Goal: Task Accomplishment & Management: Manage account settings

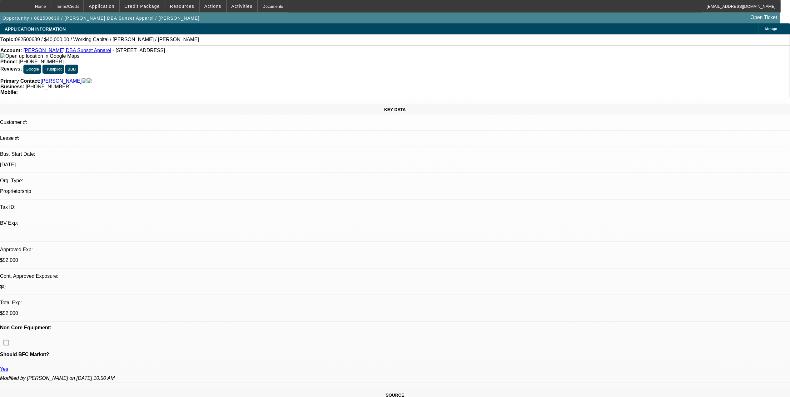
select select "0"
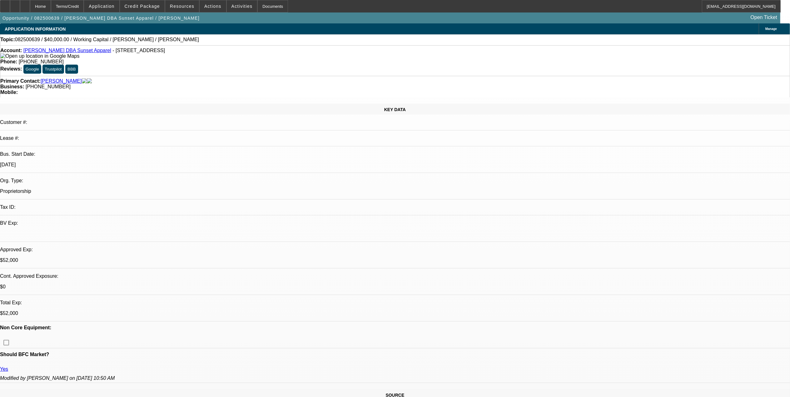
select select "0"
select select "2"
select select "0"
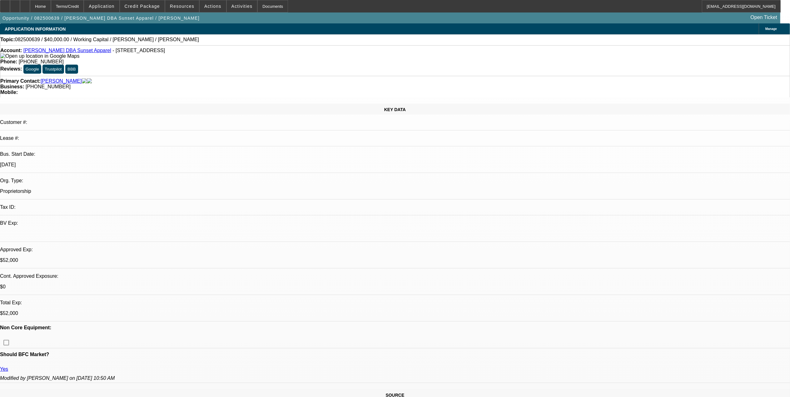
select select "2"
select select "0"
select select "1"
select select "2"
select select "6"
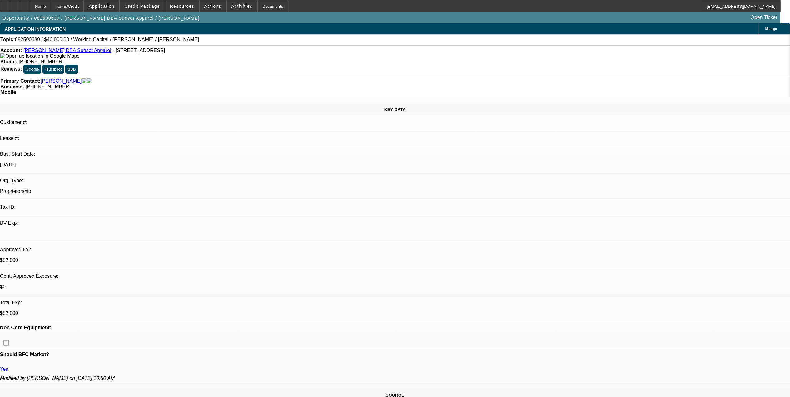
select select "1"
select select "2"
select select "6"
select select "1"
select select "2"
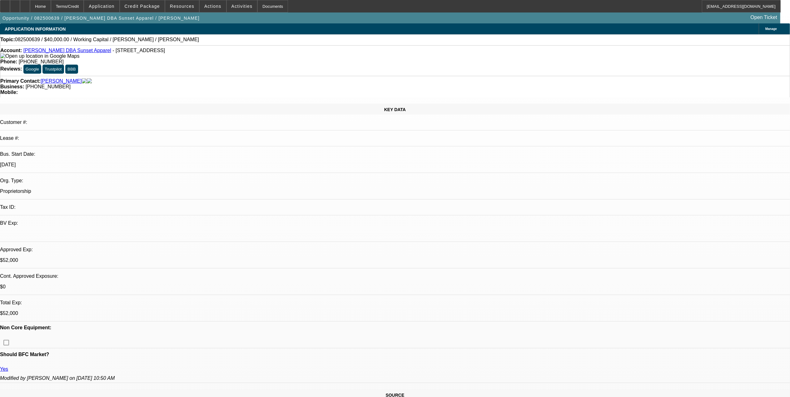
select select "6"
select select "1"
select select "2"
select select "6"
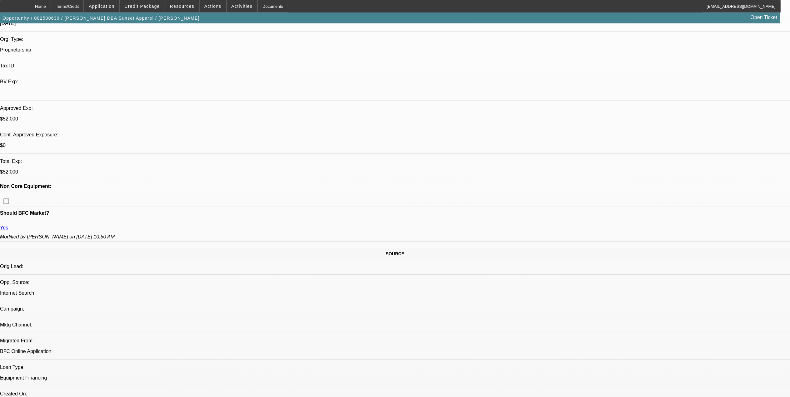
scroll to position [42, 0]
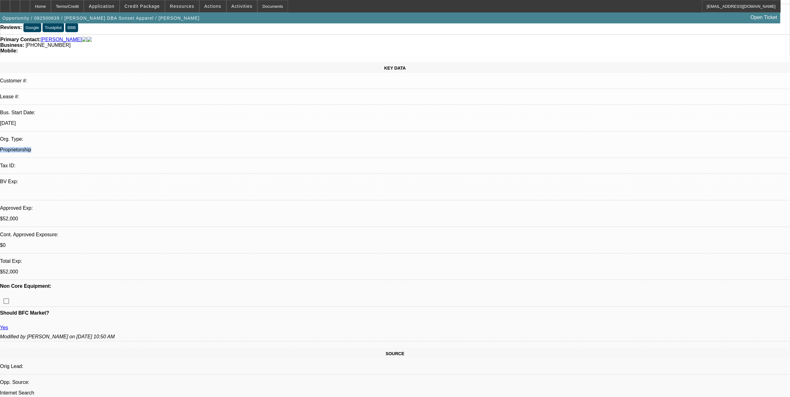
drag, startPoint x: 111, startPoint y: 82, endPoint x: 90, endPoint y: 83, distance: 21.0
click at [90, 137] on div "Org. Type: Proprietorship" at bounding box center [395, 148] width 790 height 22
click at [90, 137] on div "Org. Type:" at bounding box center [395, 140] width 790 height 6
drag, startPoint x: 96, startPoint y: 82, endPoint x: 123, endPoint y: 82, distance: 27.5
click at [123, 147] on p "Proprietorship" at bounding box center [395, 150] width 790 height 6
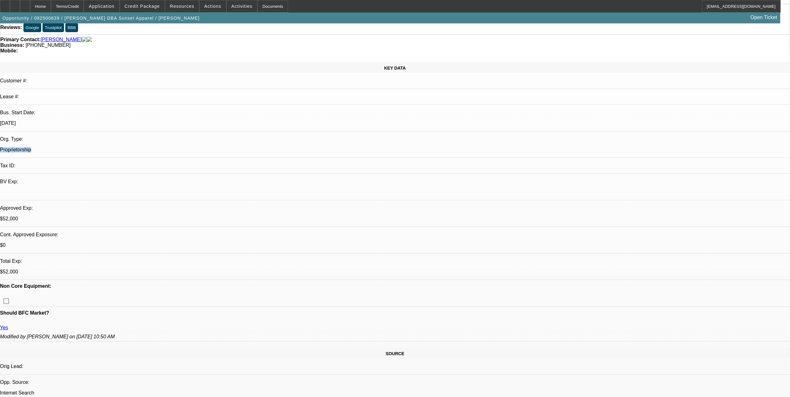
click at [123, 147] on p "Proprietorship" at bounding box center [395, 150] width 790 height 6
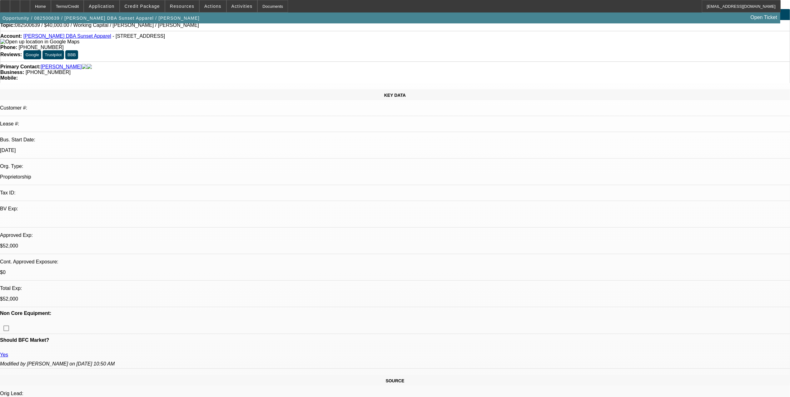
scroll to position [0, 0]
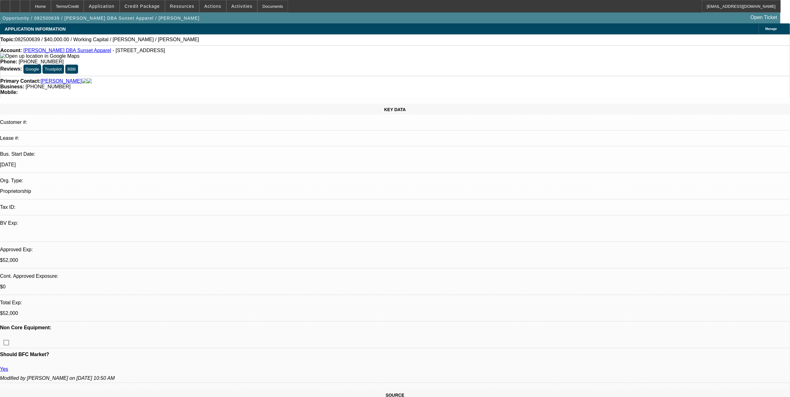
click at [45, 52] on link "[PERSON_NAME] DBA Sunset Apparel" at bounding box center [67, 50] width 88 height 5
click at [611, 75] on span "Reply All" at bounding box center [611, 76] width 17 height 5
select select "0"
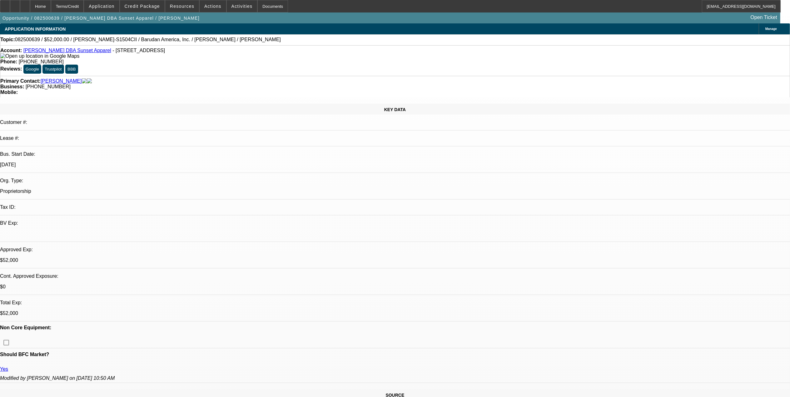
select select "0"
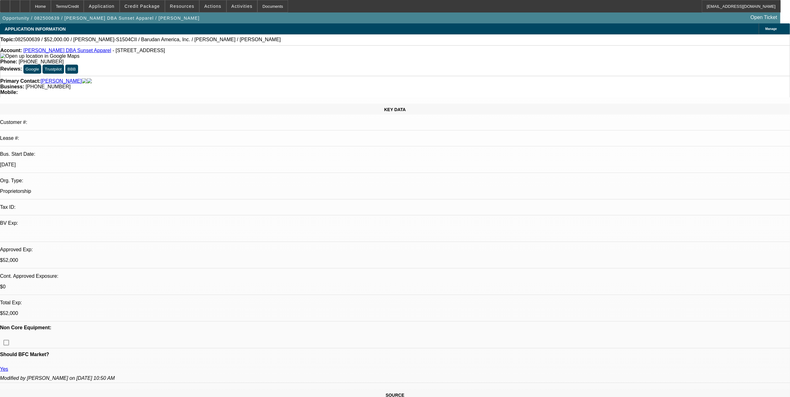
select select "0"
select select "2"
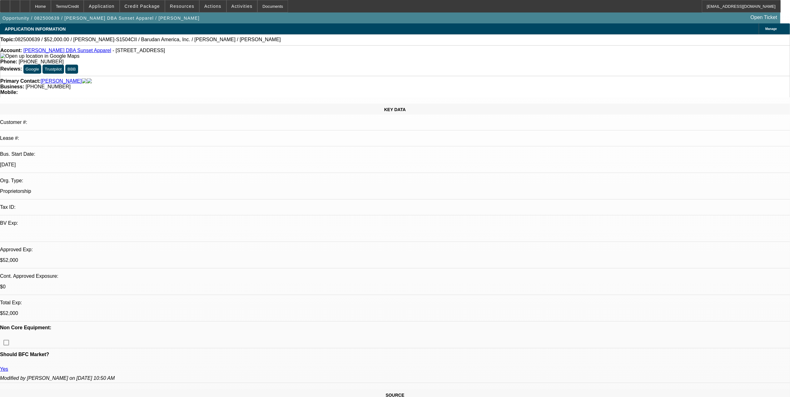
select select "0"
select select "1"
select select "2"
select select "6"
select select "1"
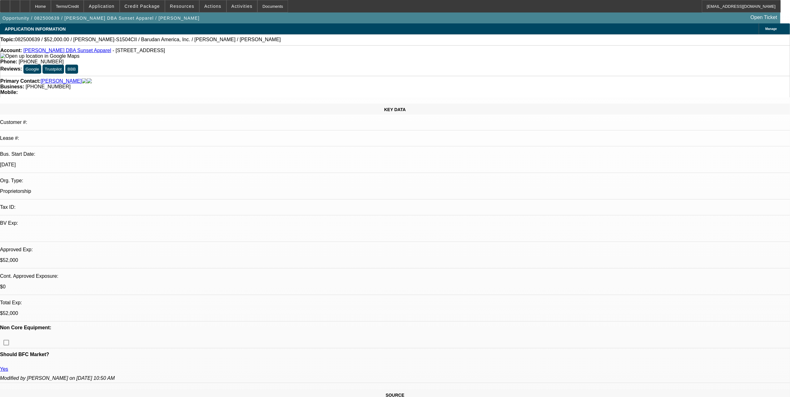
select select "2"
select select "6"
select select "1"
select select "2"
select select "6"
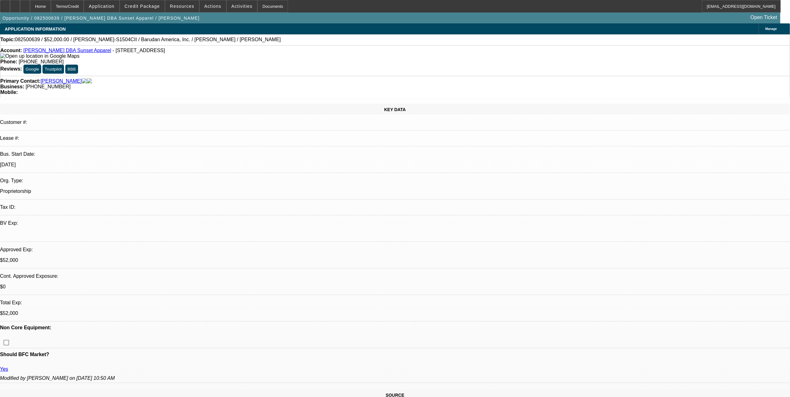
select select "1"
select select "2"
select select "6"
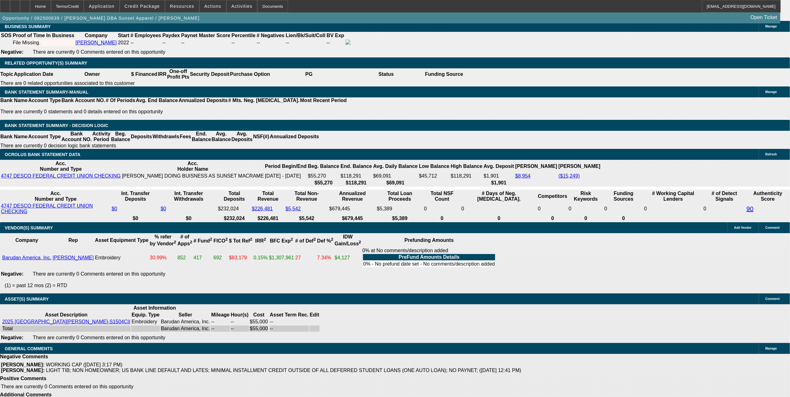
scroll to position [908, 0]
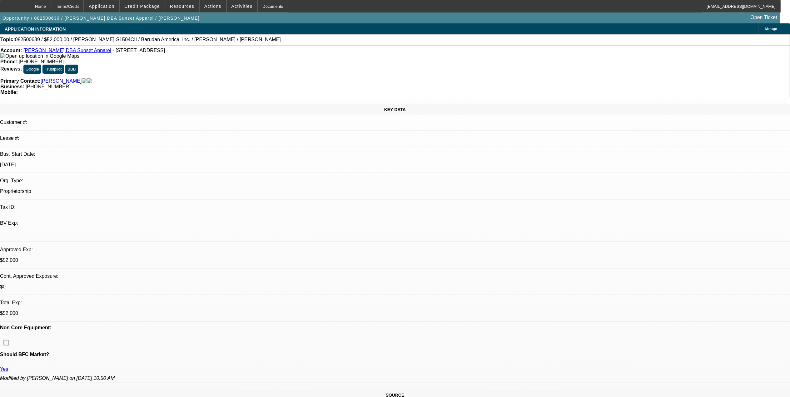
select select "0"
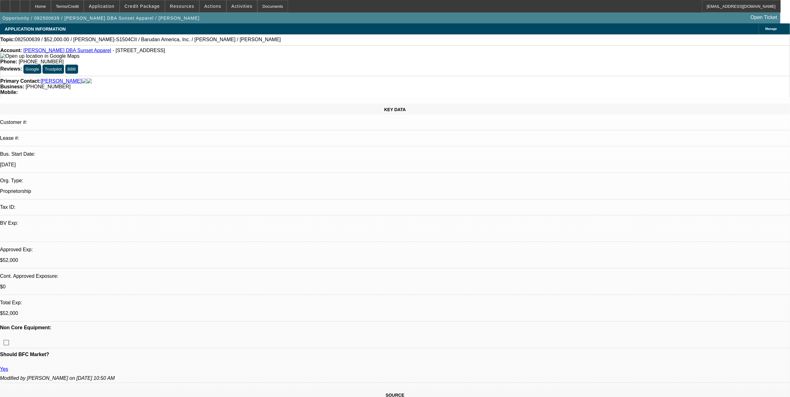
select select "0"
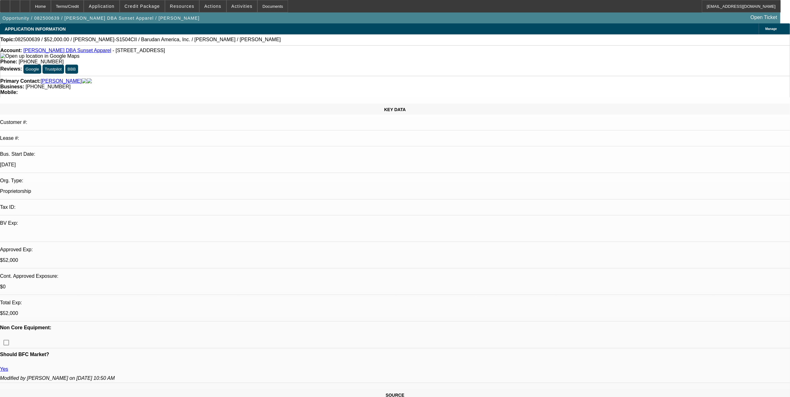
select select "2"
select select "0"
select select "1"
select select "2"
select select "6"
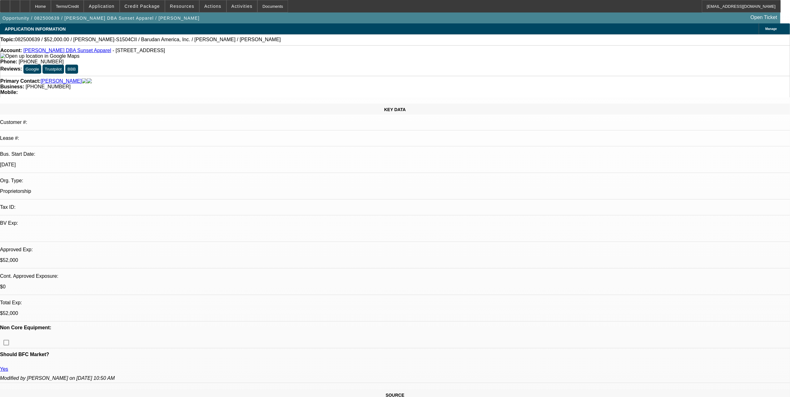
select select "1"
select select "2"
select select "6"
select select "1"
select select "2"
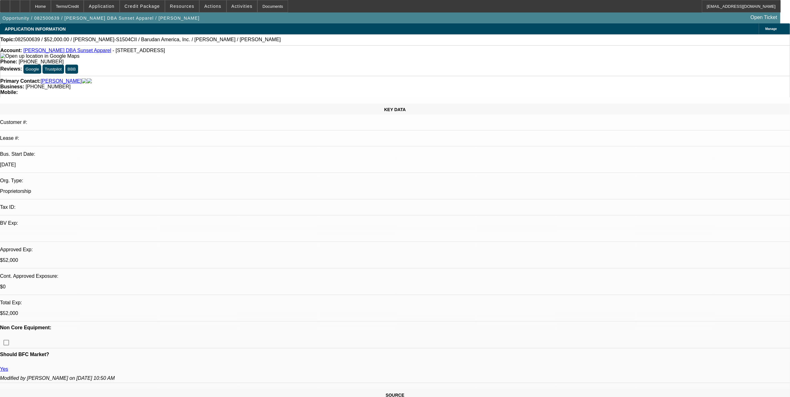
select select "6"
select select "1"
select select "2"
select select "6"
